Goal: Transaction & Acquisition: Purchase product/service

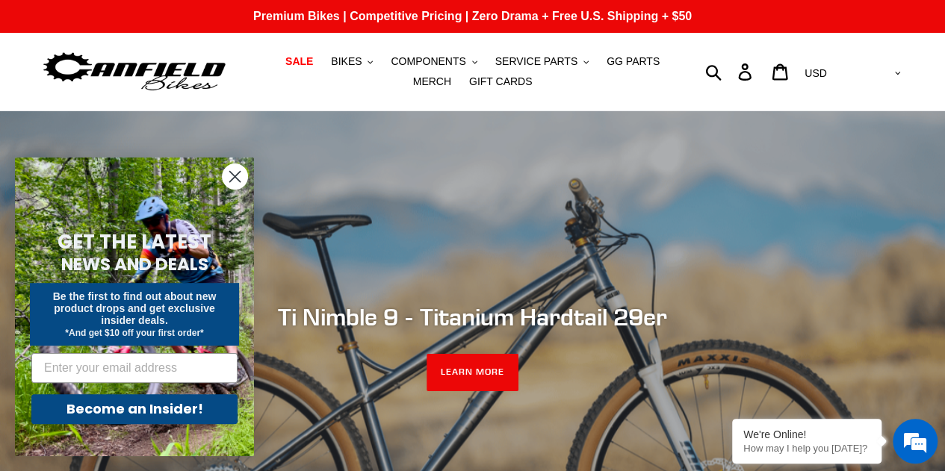
click at [230, 172] on icon "Close dialog" at bounding box center [235, 177] width 10 height 10
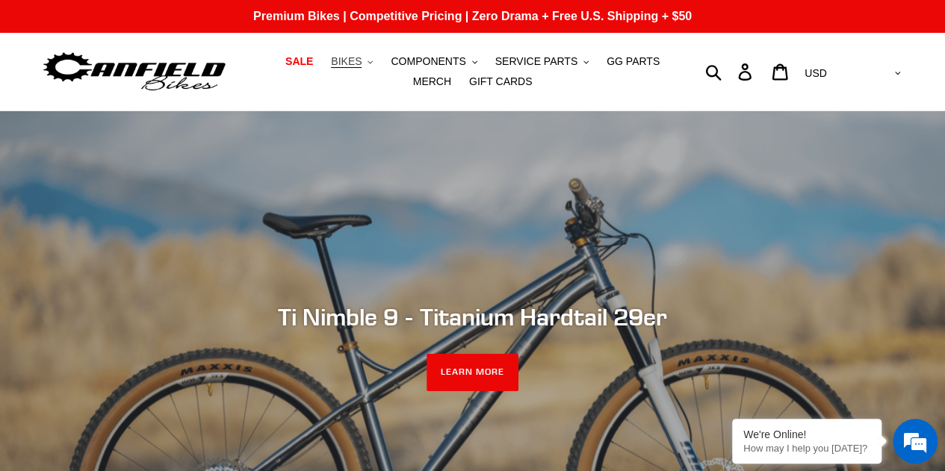
click at [336, 63] on span "BIKES" at bounding box center [346, 61] width 31 height 13
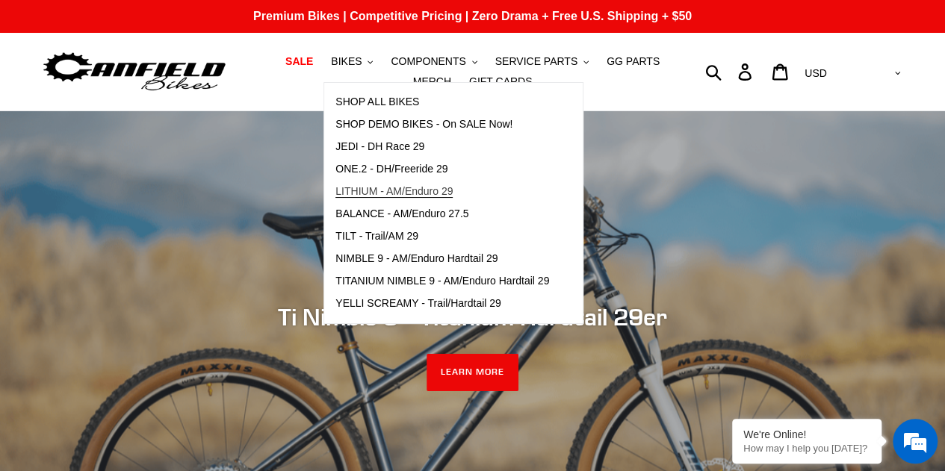
click at [353, 196] on span "LITHIUM - AM/Enduro 29" at bounding box center [393, 191] width 117 height 13
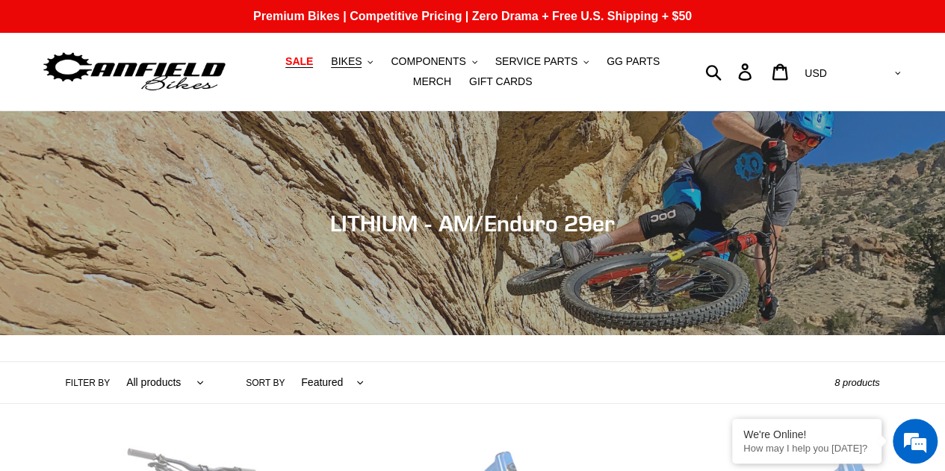
click at [285, 62] on span "SALE" at bounding box center [299, 61] width 28 height 13
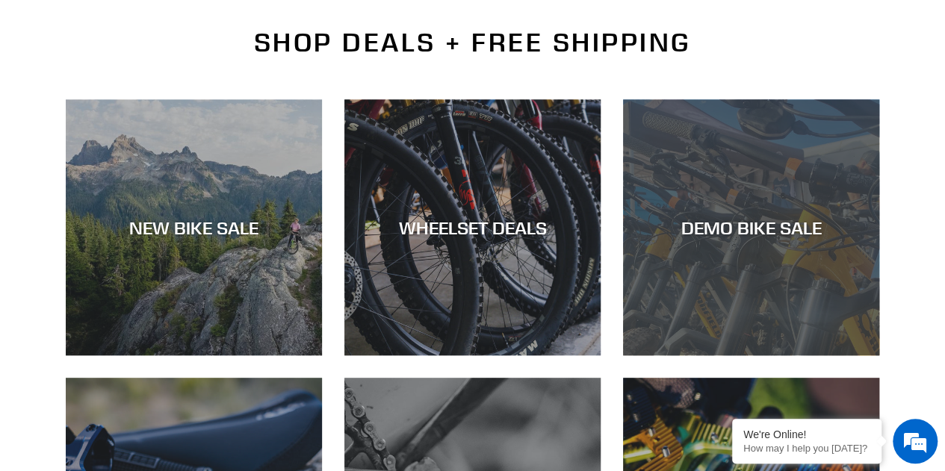
scroll to position [373, 0]
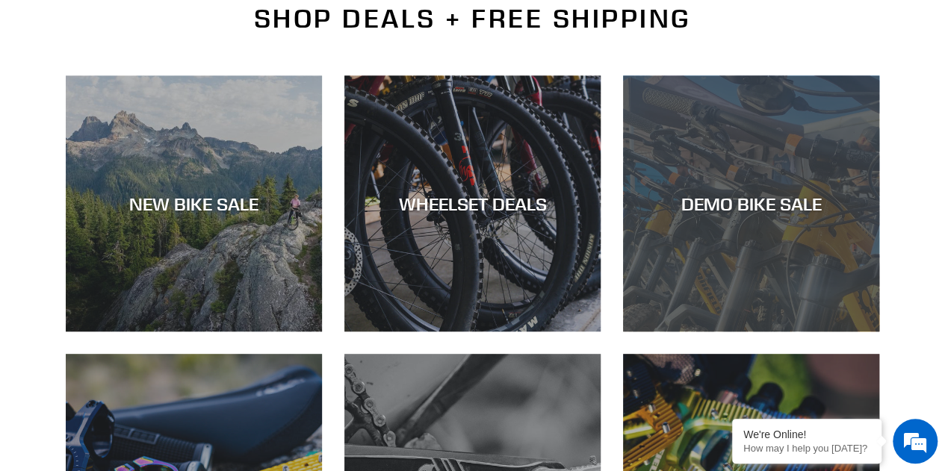
click at [773, 196] on div "DEMO BIKE SALE" at bounding box center [751, 204] width 256 height 22
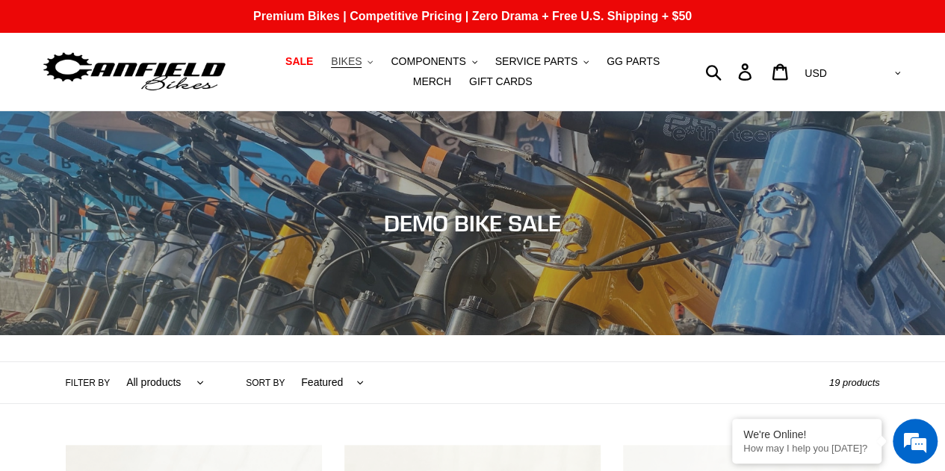
click at [334, 60] on span "BIKES" at bounding box center [346, 61] width 31 height 13
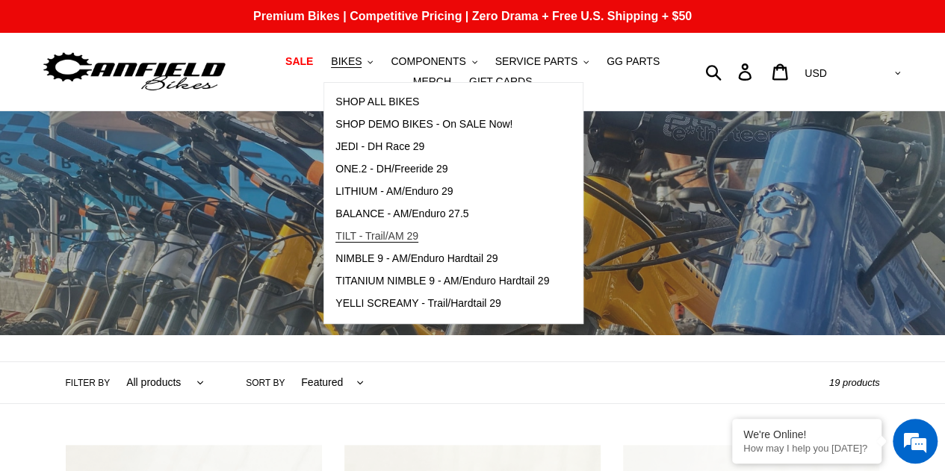
click at [345, 234] on span "TILT - Trail/AM 29" at bounding box center [376, 236] width 83 height 13
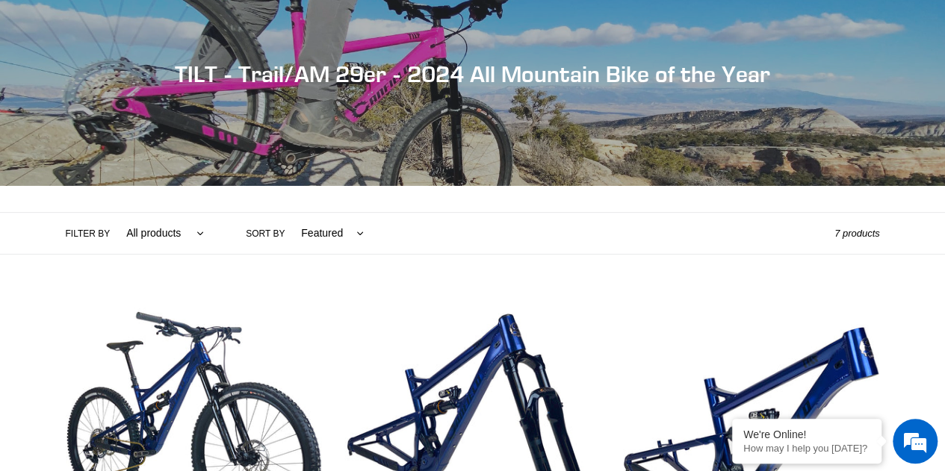
scroll to position [373, 0]
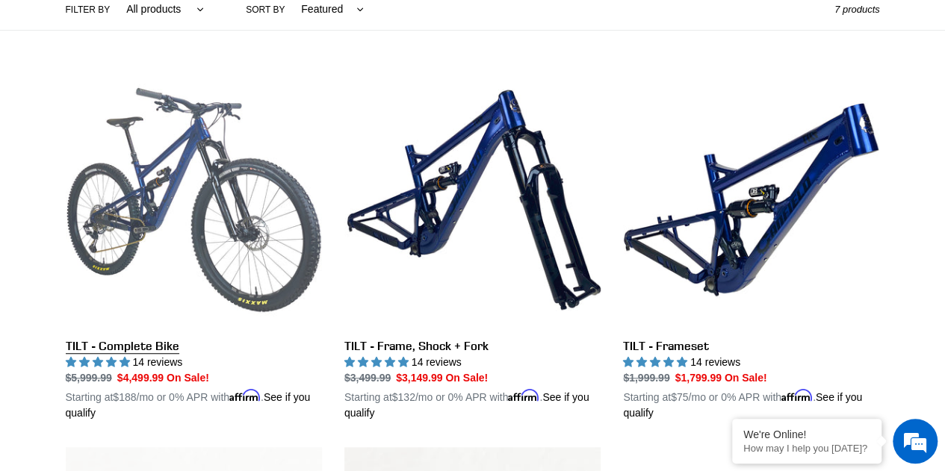
click at [194, 138] on link "TILT - Complete Bike" at bounding box center [194, 247] width 256 height 350
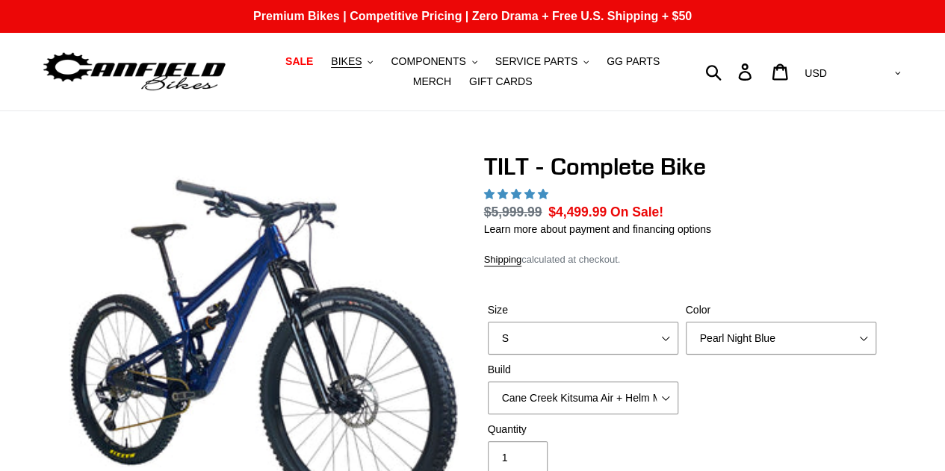
select select "highest-rating"
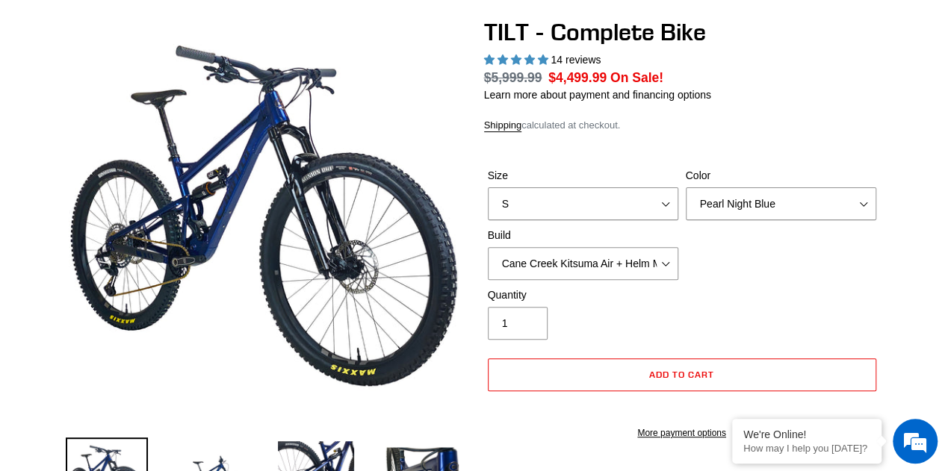
scroll to position [149, 0]
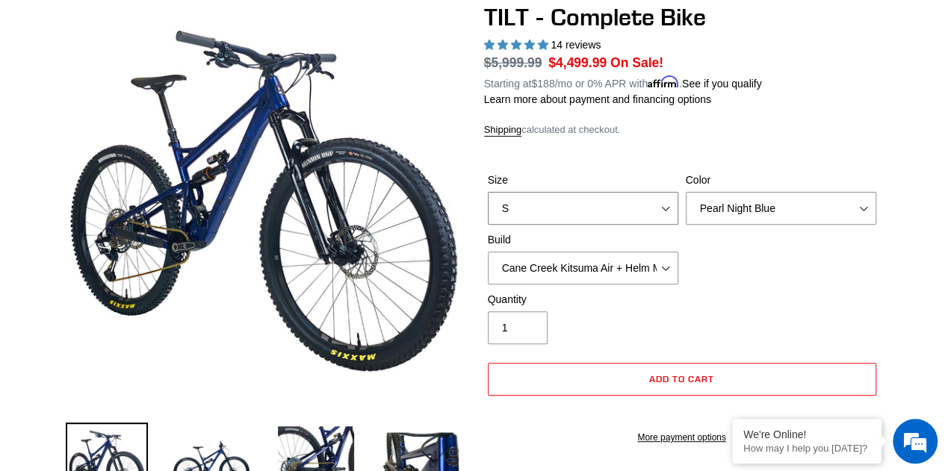
click at [512, 207] on select "S M L" at bounding box center [583, 208] width 190 height 33
select select "M"
click at [488, 192] on select "S M L" at bounding box center [583, 208] width 190 height 33
click at [748, 217] on select "Pearl Night Blue Stealth Silver Raw" at bounding box center [781, 208] width 190 height 33
click at [686, 192] on select "Pearl Night Blue Stealth Silver Raw" at bounding box center [781, 208] width 190 height 33
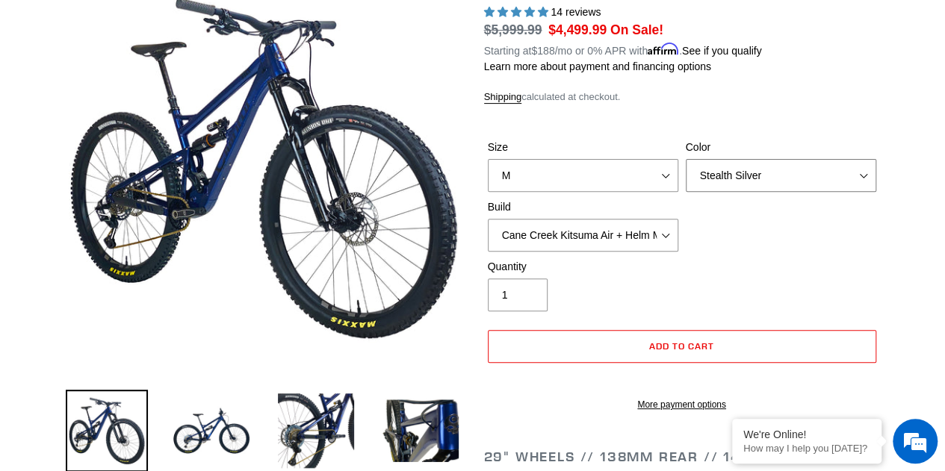
scroll to position [224, 0]
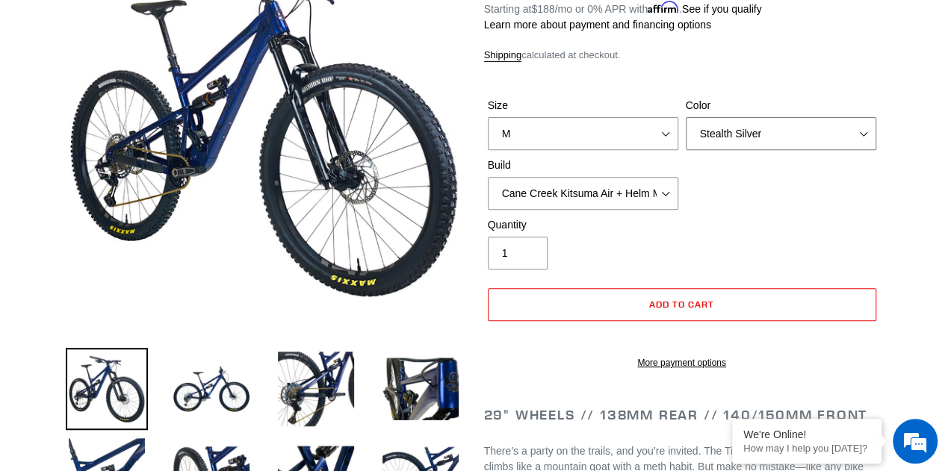
click at [729, 142] on select "Pearl Night Blue Stealth Silver Raw" at bounding box center [781, 133] width 190 height 33
click at [686, 117] on select "Pearl Night Blue Stealth Silver Raw" at bounding box center [781, 133] width 190 height 33
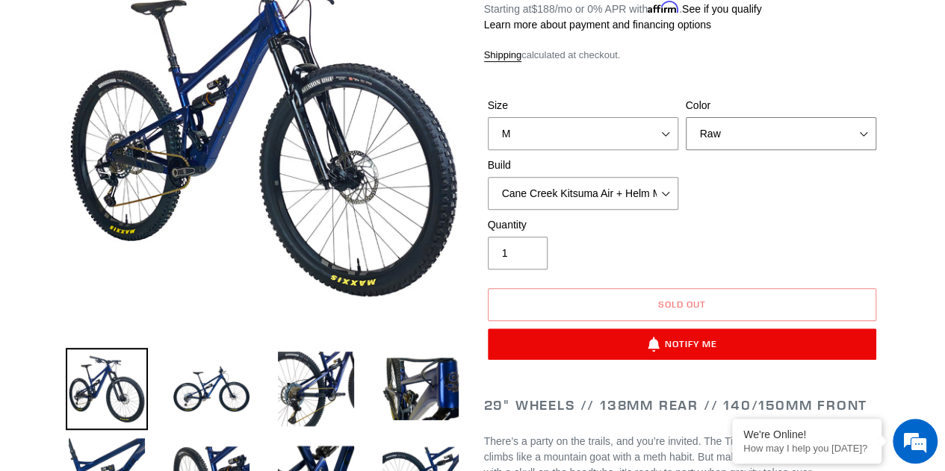
click at [723, 141] on select "Pearl Night Blue Stealth Silver Raw" at bounding box center [781, 133] width 190 height 33
select select "Pearl Night Blue"
click at [686, 117] on select "Pearl Night Blue Stealth Silver Raw" at bounding box center [781, 133] width 190 height 33
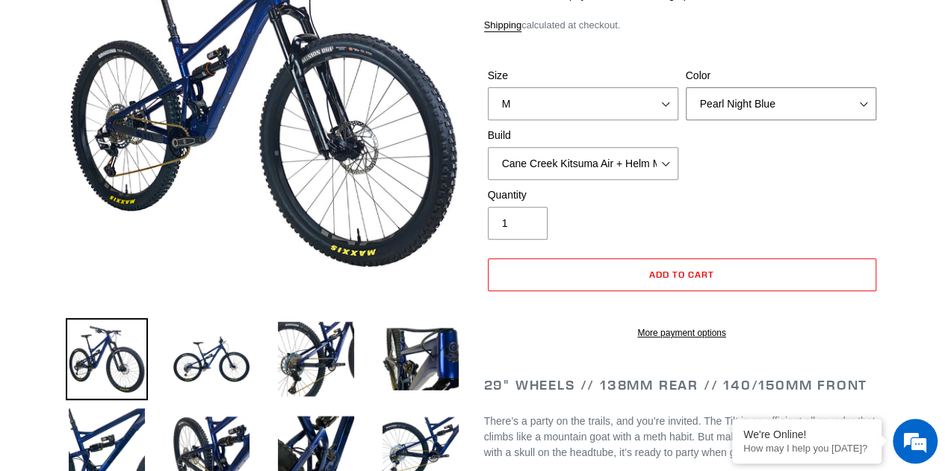
scroll to position [224, 0]
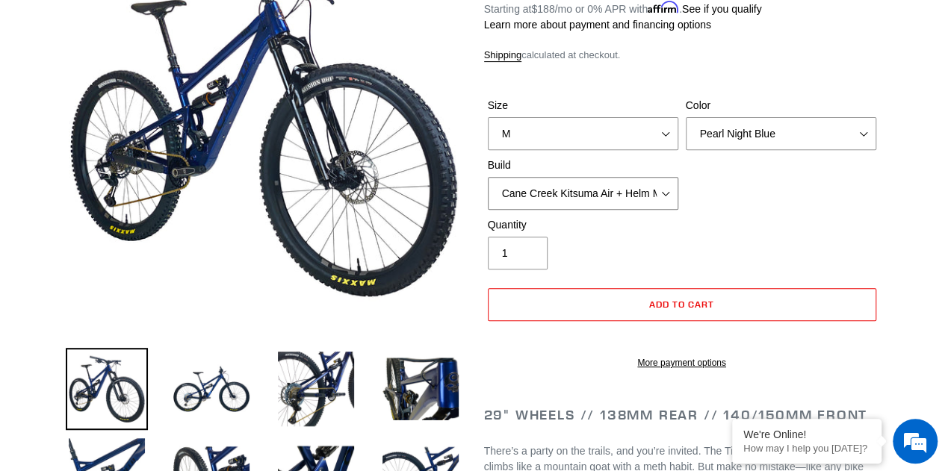
click at [654, 199] on select "Cane Creek Kitsuma Air + Helm MKII 140 + SRAM GX Cane Creek Kitsuma Air + Helm …" at bounding box center [583, 193] width 190 height 33
click at [488, 177] on select "Cane Creek Kitsuma Air + Helm MKII 140 + SRAM GX Cane Creek Kitsuma Air + Helm …" at bounding box center [583, 193] width 190 height 33
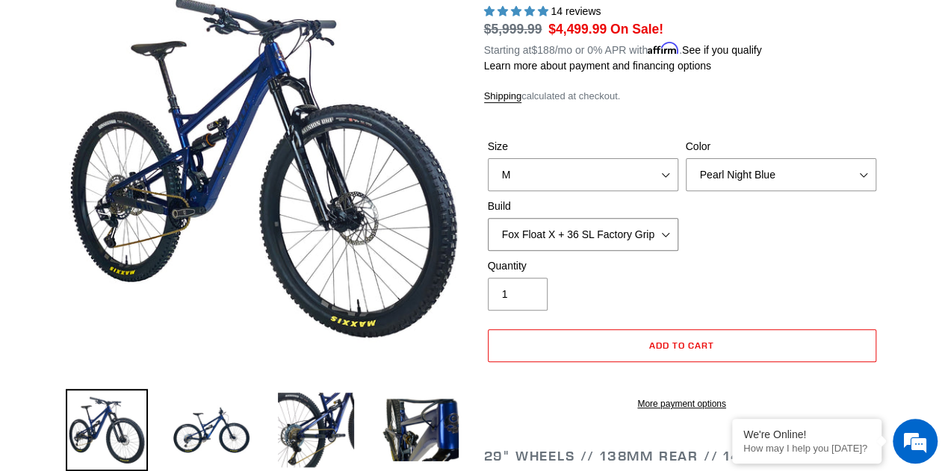
scroll to position [149, 0]
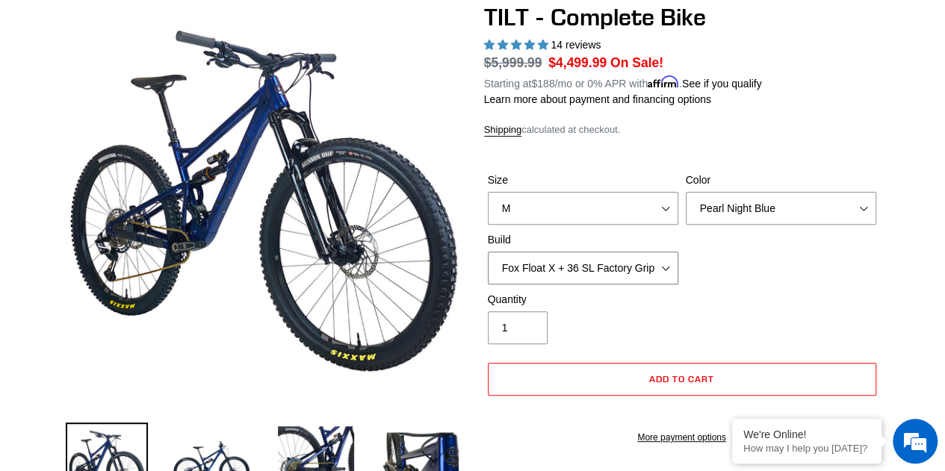
click at [568, 270] on select "Cane Creek Kitsuma Air + Helm MKII 140 + SRAM GX Cane Creek Kitsuma Air + Helm …" at bounding box center [583, 268] width 190 height 33
click at [488, 252] on select "Cane Creek Kitsuma Air + Helm MKII 140 + SRAM GX Cane Creek Kitsuma Air + Helm …" at bounding box center [583, 268] width 190 height 33
click at [589, 274] on select "Cane Creek Kitsuma Air + Helm MKII 140 + SRAM GX Cane Creek Kitsuma Air + Helm …" at bounding box center [583, 268] width 190 height 33
click at [488, 252] on select "Cane Creek Kitsuma Air + Helm MKII 140 + SRAM GX Cane Creek Kitsuma Air + Helm …" at bounding box center [583, 268] width 190 height 33
click at [590, 272] on select "Cane Creek Kitsuma Air + Helm MKII 140 + SRAM GX Cane Creek Kitsuma Air + Helm …" at bounding box center [583, 268] width 190 height 33
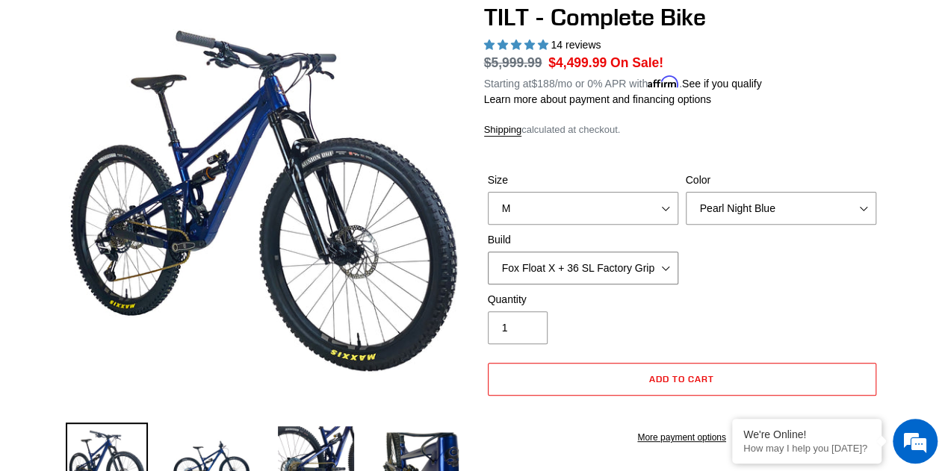
click at [488, 252] on select "Cane Creek Kitsuma Air + Helm MKII 140 + SRAM GX Cane Creek Kitsuma Air + Helm …" at bounding box center [583, 268] width 190 height 33
click at [563, 272] on select "Cane Creek Kitsuma Air + Helm MKII 140 + SRAM GX Cane Creek Kitsuma Air + Helm …" at bounding box center [583, 268] width 190 height 33
click at [488, 252] on select "Cane Creek Kitsuma Air + Helm MKII 140 + SRAM GX Cane Creek Kitsuma Air + Helm …" at bounding box center [583, 268] width 190 height 33
click at [571, 259] on select "Cane Creek Kitsuma Air + Helm MKII 140 + SRAM GX Cane Creek Kitsuma Air + Helm …" at bounding box center [583, 268] width 190 height 33
click at [488, 252] on select "Cane Creek Kitsuma Air + Helm MKII 140 + SRAM GX Cane Creek Kitsuma Air + Helm …" at bounding box center [583, 268] width 190 height 33
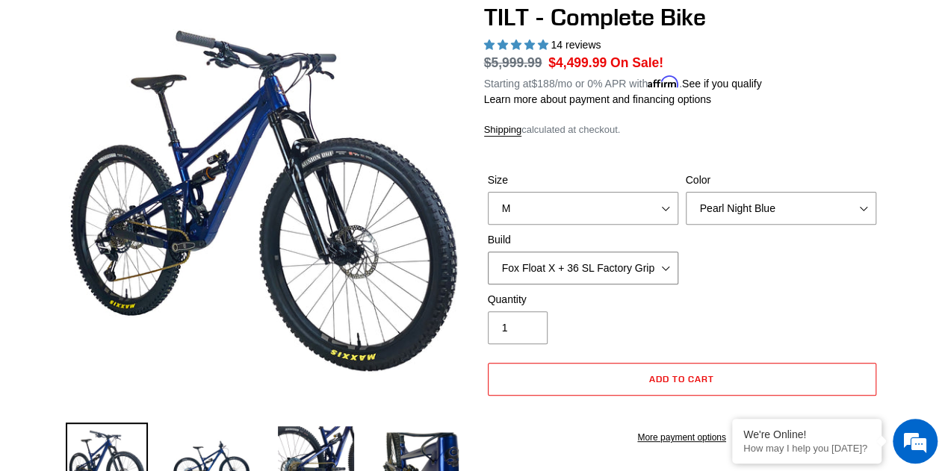
click at [632, 280] on select "Cane Creek Kitsuma Air + Helm MKII 140 + SRAM GX Cane Creek Kitsuma Air + Helm …" at bounding box center [583, 268] width 190 height 33
click at [488, 252] on select "Cane Creek Kitsuma Air + Helm MKII 140 + SRAM GX Cane Creek Kitsuma Air + Helm …" at bounding box center [583, 268] width 190 height 33
click at [614, 267] on select "Cane Creek Kitsuma Air + Helm MKII 140 + SRAM GX Cane Creek Kitsuma Air + Helm …" at bounding box center [583, 268] width 190 height 33
click at [488, 252] on select "Cane Creek Kitsuma Air + Helm MKII 140 + SRAM GX Cane Creek Kitsuma Air + Helm …" at bounding box center [583, 268] width 190 height 33
click at [600, 271] on select "Cane Creek Kitsuma Air + Helm MKII 140 + SRAM GX Cane Creek Kitsuma Air + Helm …" at bounding box center [583, 268] width 190 height 33
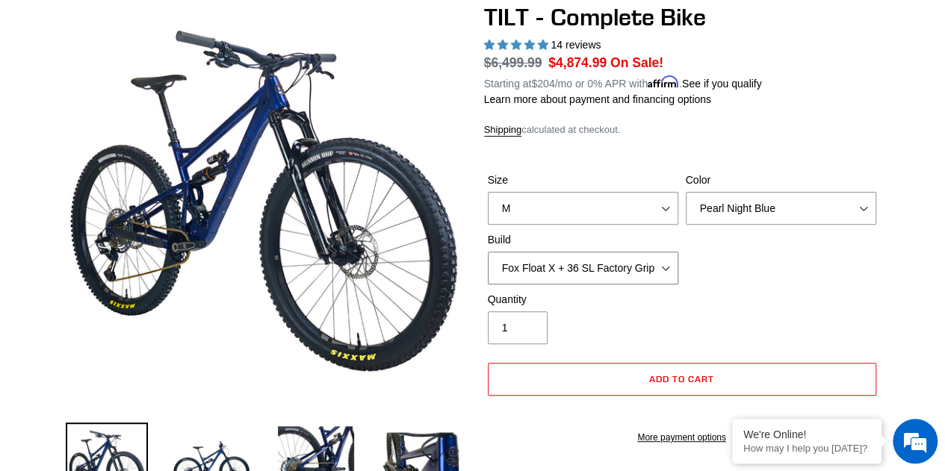
click at [488, 252] on select "Cane Creek Kitsuma Air + Helm MKII 140 + SRAM GX Cane Creek Kitsuma Air + Helm …" at bounding box center [583, 268] width 190 height 33
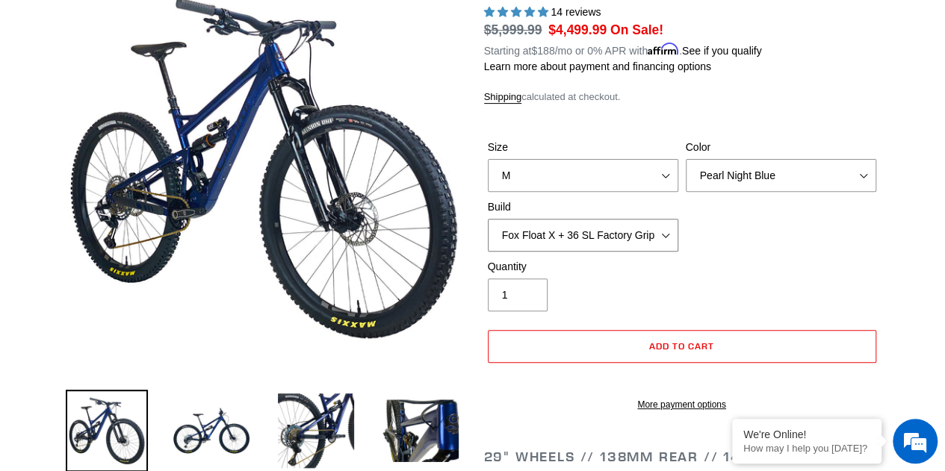
scroll to position [149, 0]
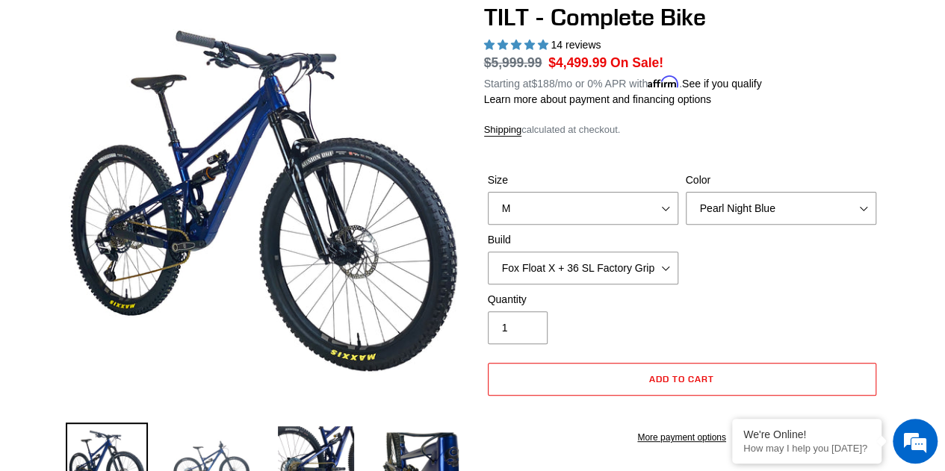
click at [217, 453] on img at bounding box center [211, 464] width 82 height 82
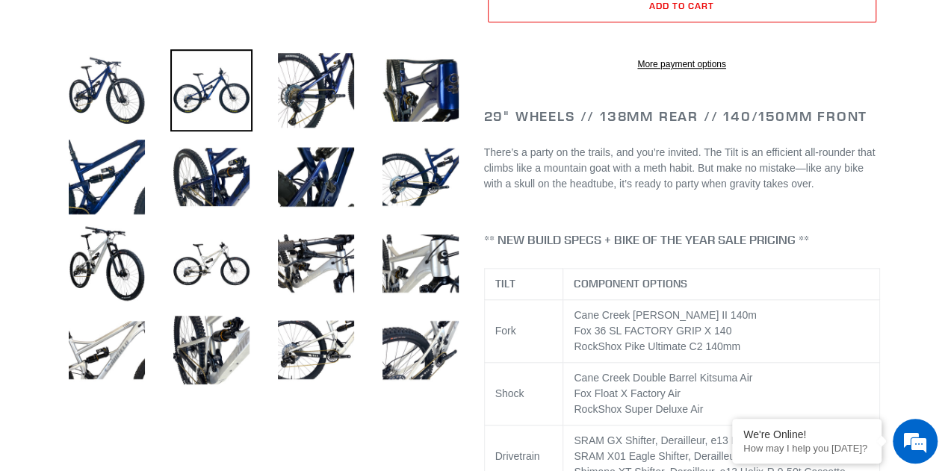
scroll to position [224, 0]
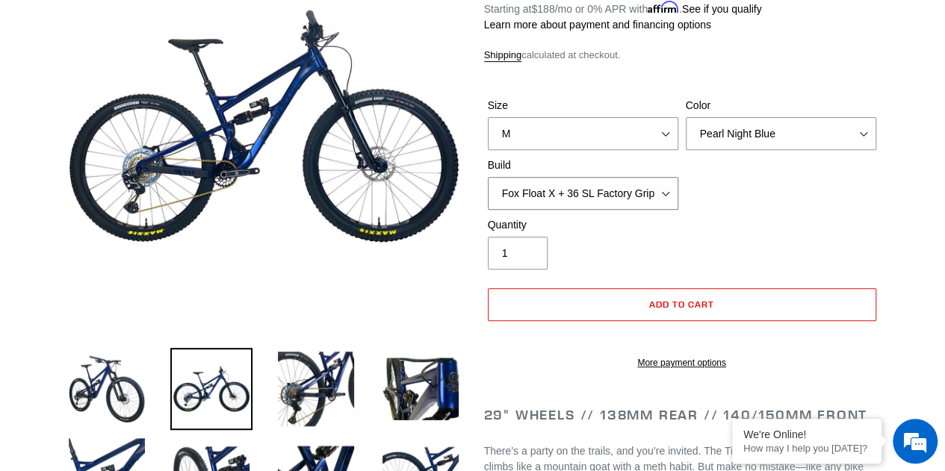
click at [636, 195] on select "Cane Creek Kitsuma Air + Helm MKII 140 + SRAM GX Cane Creek Kitsuma Air + Helm …" at bounding box center [583, 193] width 190 height 33
click at [488, 177] on select "Cane Creek Kitsuma Air + Helm MKII 140 + SRAM GX Cane Creek Kitsuma Air + Helm …" at bounding box center [583, 193] width 190 height 33
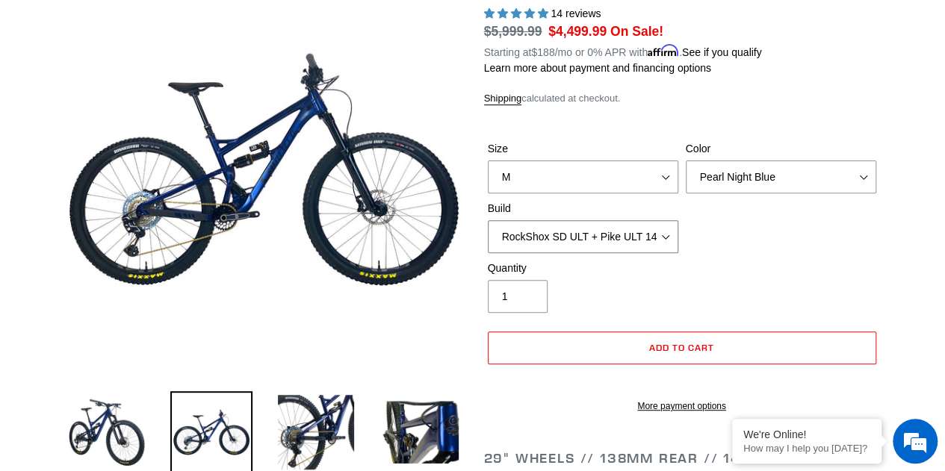
scroll to position [149, 0]
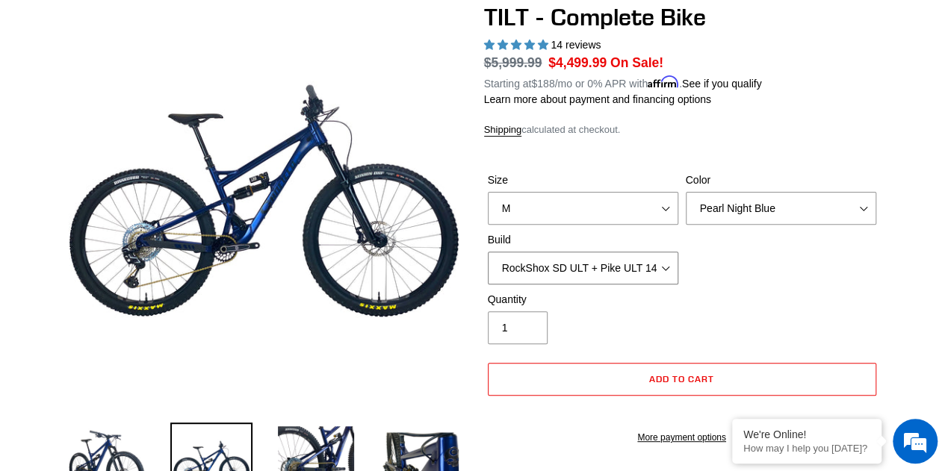
click at [578, 273] on select "Cane Creek Kitsuma Air + Helm MKII 140 + SRAM GX Cane Creek Kitsuma Air + Helm …" at bounding box center [583, 268] width 190 height 33
select select "Fox Float X + 36 SL Factory Grip X 140 + SRAM GX"
click at [488, 252] on select "Cane Creek Kitsuma Air + Helm MKII 140 + SRAM GX Cane Creek Kitsuma Air + Helm …" at bounding box center [583, 268] width 190 height 33
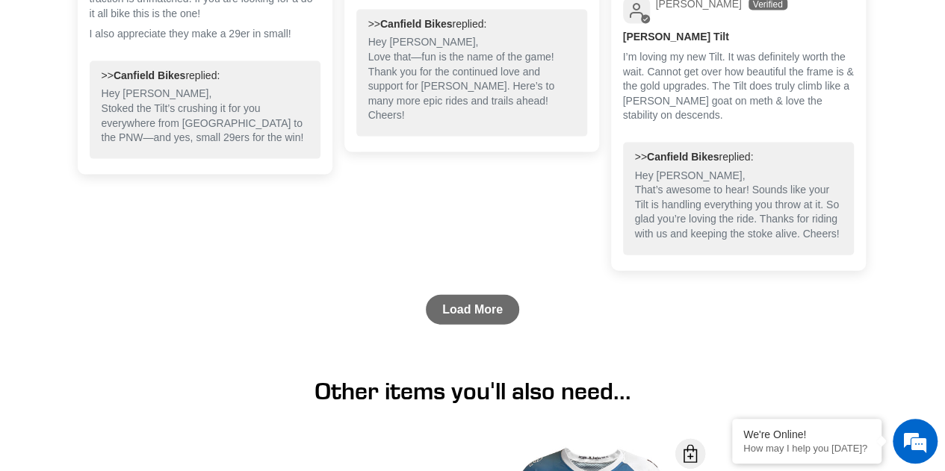
scroll to position [4825, 0]
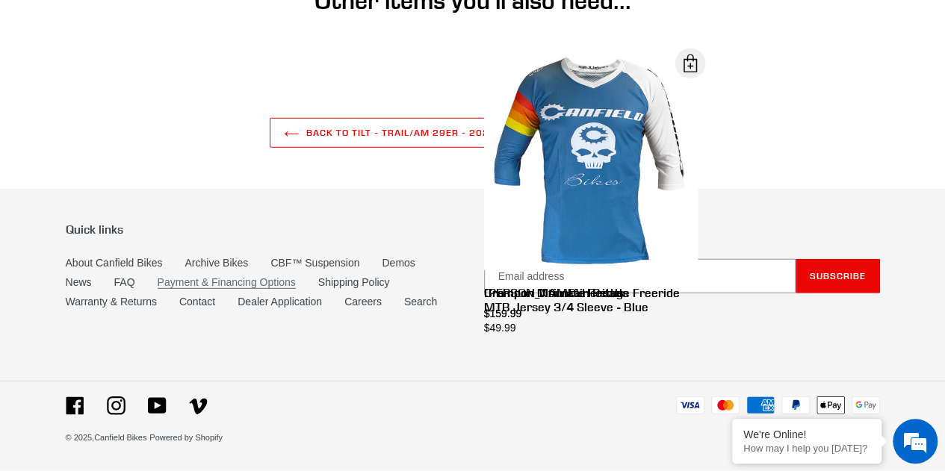
click at [199, 279] on link "Payment & Financing Options" at bounding box center [227, 282] width 138 height 13
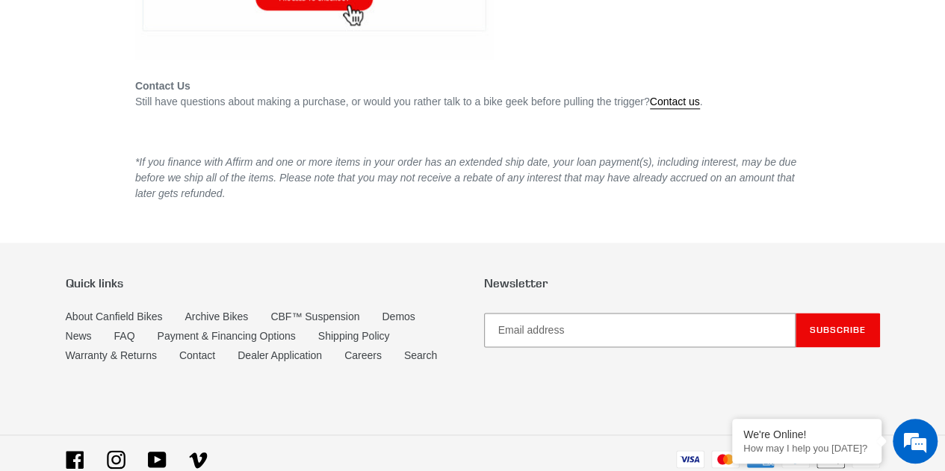
scroll to position [3746, 0]
